Goal: Task Accomplishment & Management: Manage account settings

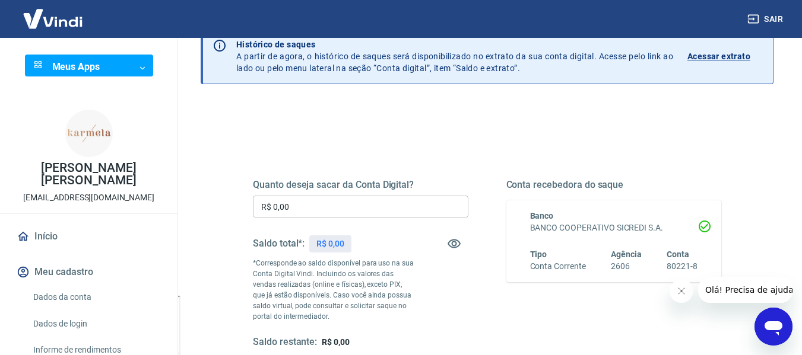
scroll to position [119, 0]
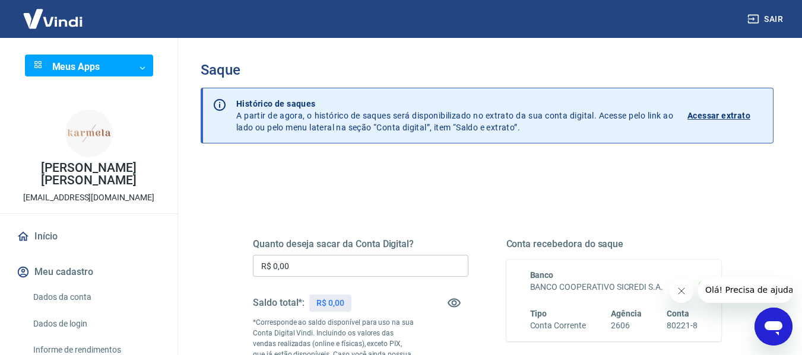
scroll to position [178, 0]
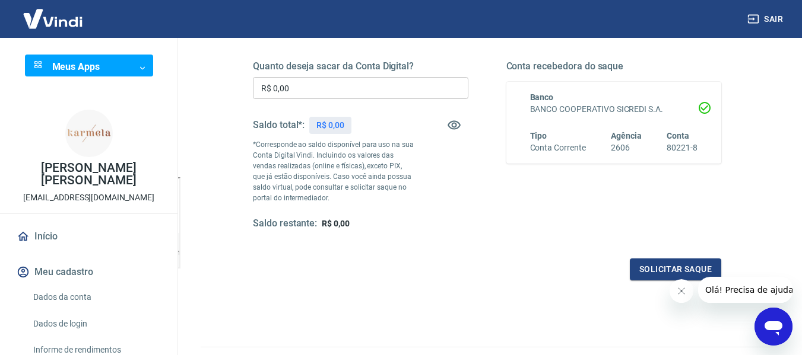
click at [439, 123] on div "Saldo total*: R$ 0,00" at bounding box center [360, 125] width 215 height 28
click at [449, 120] on icon "button" at bounding box center [454, 125] width 14 height 14
click at [449, 120] on icon "button" at bounding box center [453, 125] width 13 height 11
